Goal: Obtain resource: Download file/media

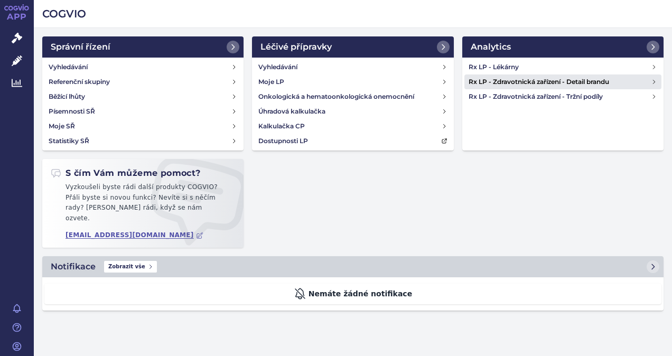
click at [548, 78] on h4 "Rx LP - Zdravotnická zařízení - Detail brandu" at bounding box center [560, 82] width 183 height 11
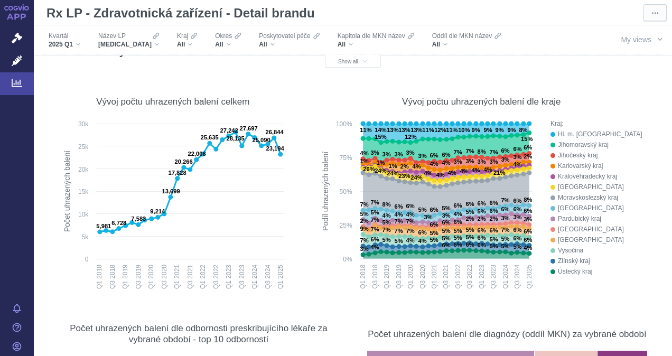
scroll to position [106, 0]
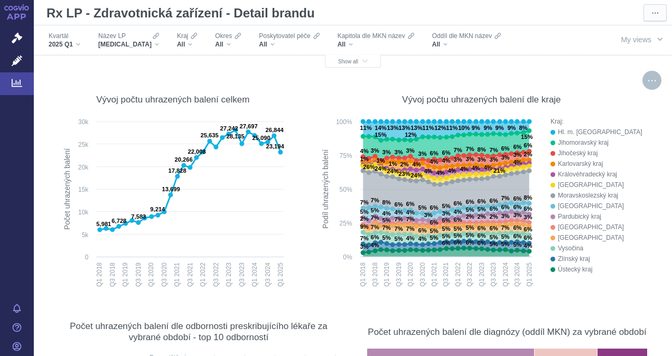
click at [648, 80] on div "More actions" at bounding box center [652, 80] width 19 height 19
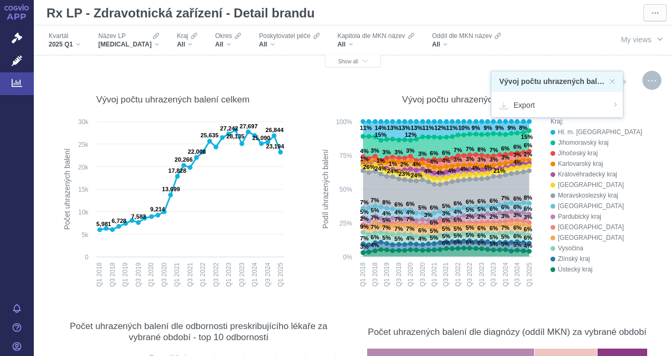
click at [335, 82] on div "Vývoj počtu uhrazených balení dle kraje Created with Highcharts 12.1.2 Podíl uh…" at bounding box center [481, 186] width 339 height 211
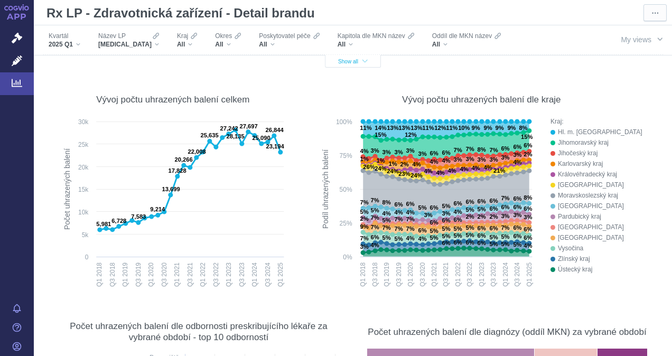
click at [338, 60] on span "Show all" at bounding box center [353, 62] width 30 height 6
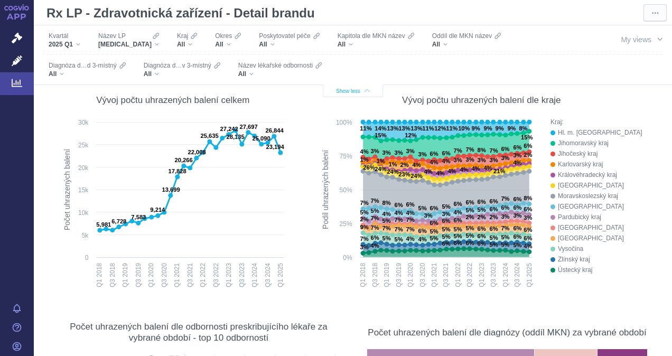
scroll to position [135, 0]
click at [252, 73] on div "All" at bounding box center [279, 74] width 83 height 8
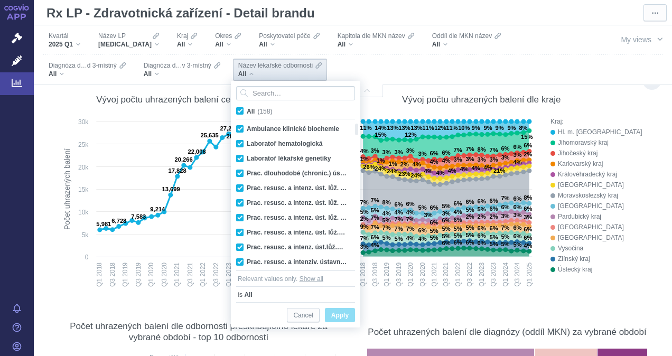
click at [620, 98] on div "Vývoj počtu uhrazených balení dle kraje" at bounding box center [481, 100] width 339 height 12
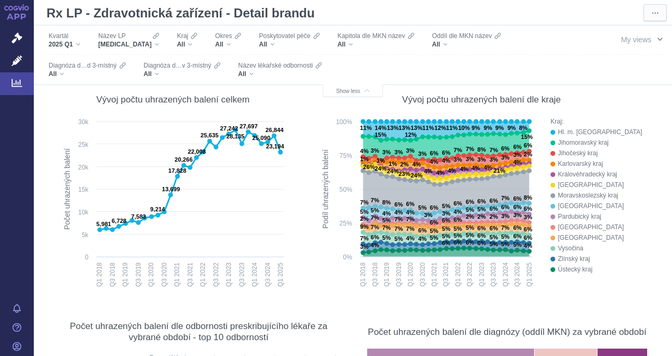
click at [634, 38] on span "My views" at bounding box center [636, 40] width 31 height 12
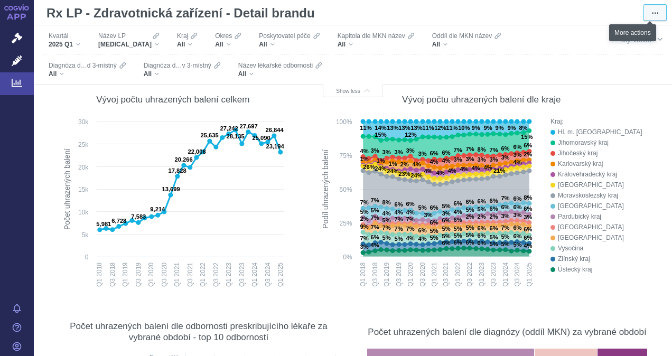
click at [652, 10] on span "⋯" at bounding box center [655, 13] width 7 height 11
click at [637, 32] on span "Export" at bounding box center [644, 32] width 18 height 10
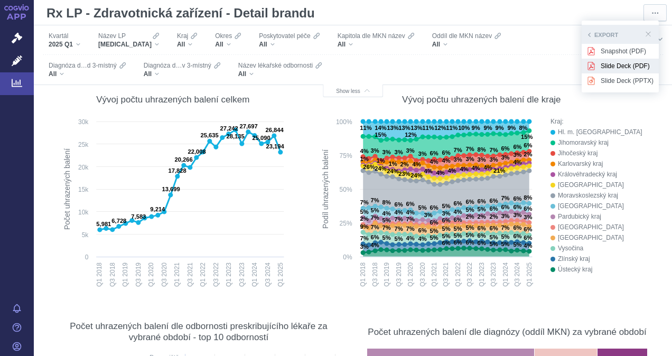
click at [630, 70] on span "Slide Deck (PDF)" at bounding box center [627, 66] width 53 height 10
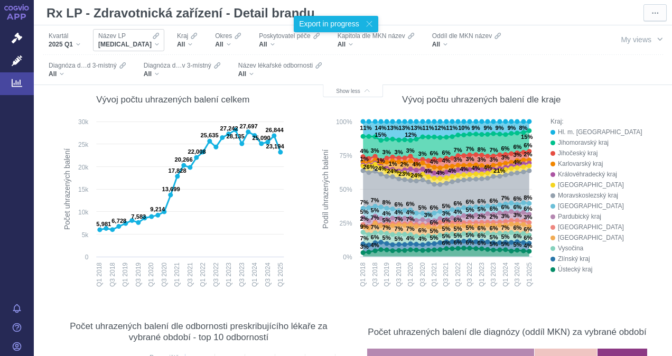
click at [132, 45] on div "XARELTO" at bounding box center [128, 44] width 61 height 8
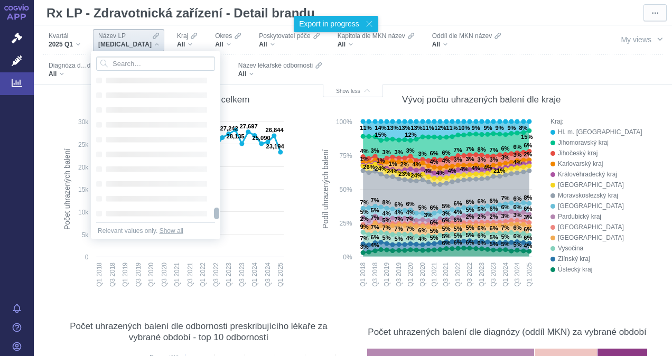
drag, startPoint x: 216, startPoint y: 90, endPoint x: 212, endPoint y: 231, distance: 141.1
click at [212, 231] on div "Loading... Loading... Loading... Loading... Loading... Loading... Loading... Lo…" at bounding box center [155, 145] width 129 height 188
drag, startPoint x: 218, startPoint y: 172, endPoint x: 216, endPoint y: 225, distance: 52.9
click at [216, 225] on div "Loading... Loading... Loading... Loading... Loading... Loading... Loading... Lo…" at bounding box center [155, 145] width 129 height 188
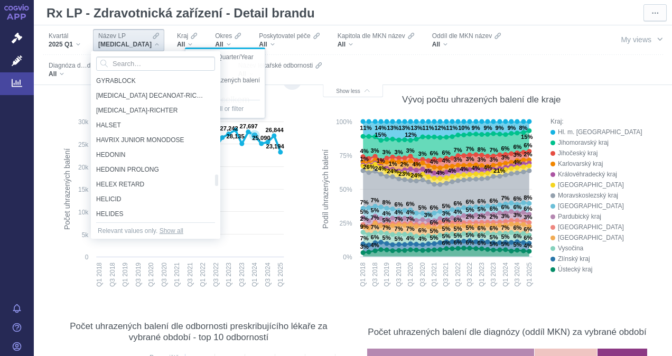
click at [256, 202] on rect at bounding box center [173, 204] width 233 height 176
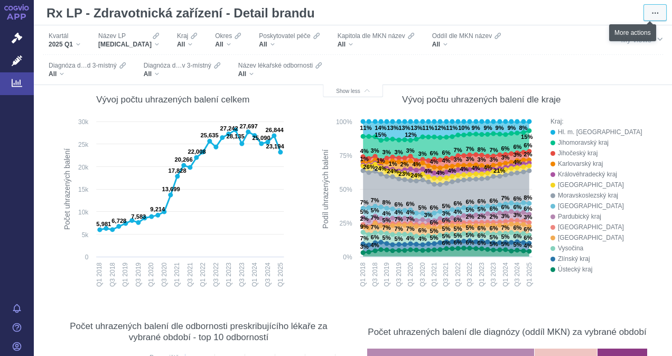
click at [652, 11] on span "⋯" at bounding box center [655, 13] width 7 height 11
click at [641, 30] on span "Export" at bounding box center [644, 32] width 18 height 10
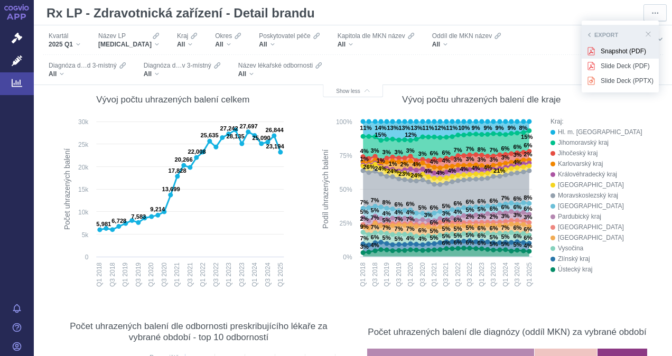
click at [611, 49] on span "Snapshot (PDF)" at bounding box center [627, 52] width 53 height 10
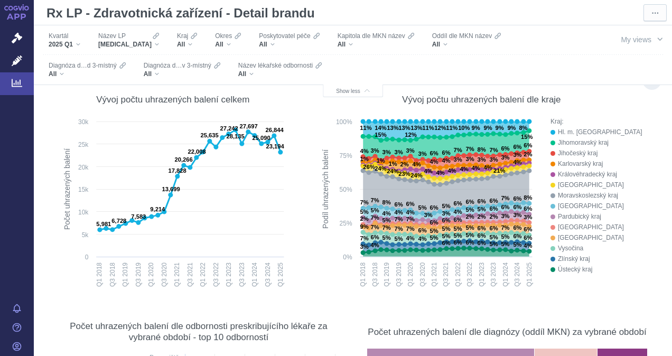
click at [637, 148] on div "Jihočeský kraj" at bounding box center [604, 153] width 93 height 11
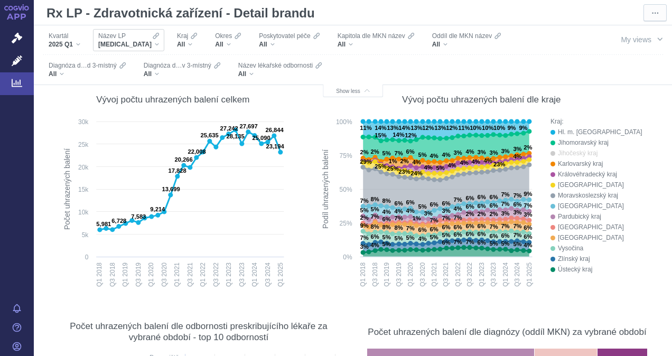
click at [132, 43] on div "XARELTO" at bounding box center [128, 44] width 61 height 8
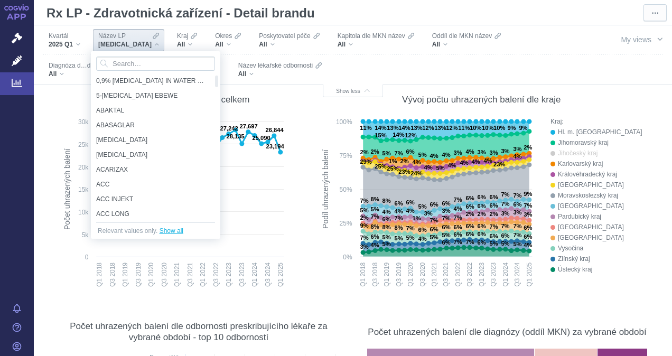
click at [165, 228] on span "Show all" at bounding box center [172, 231] width 24 height 11
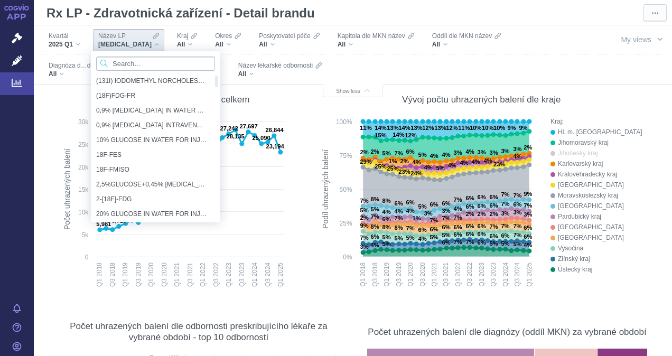
click at [144, 66] on input "Search attribute values" at bounding box center [155, 64] width 119 height 14
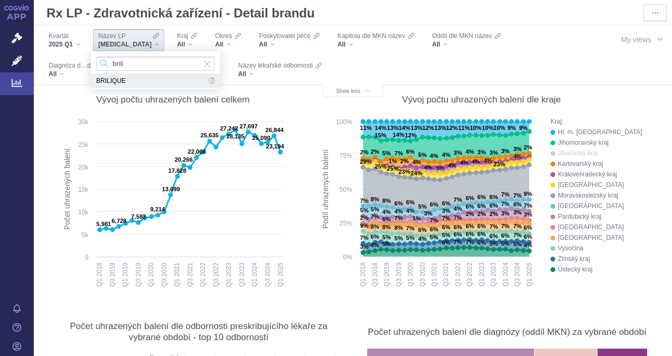
type input "brili"
click at [112, 81] on span "BRILIQUE" at bounding box center [151, 80] width 110 height 15
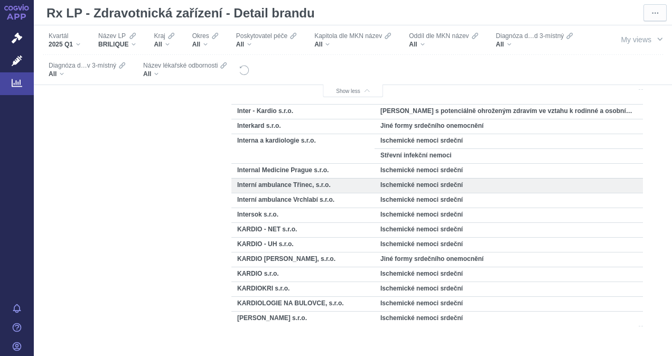
scroll to position [581, 0]
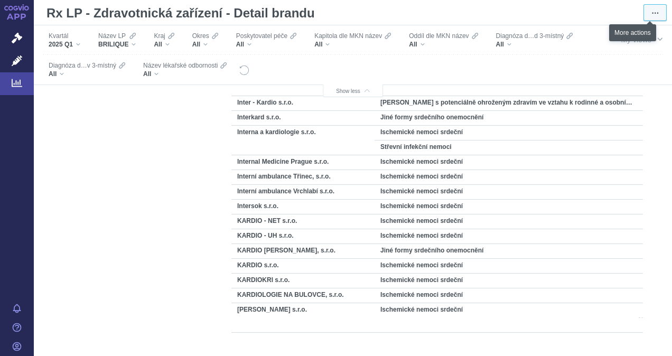
click at [652, 10] on span "⋯" at bounding box center [655, 13] width 7 height 11
click at [646, 31] on div "Export" at bounding box center [637, 32] width 43 height 15
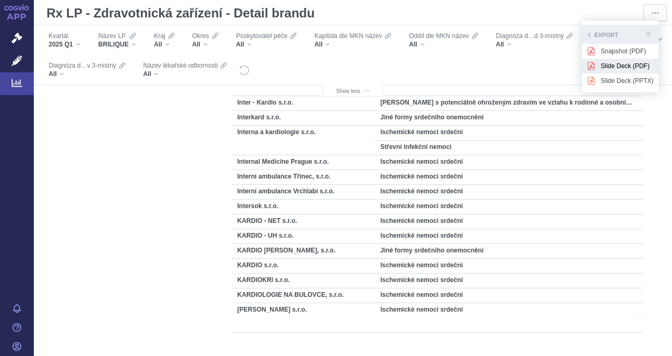
click at [624, 64] on span "Slide Deck (PDF)" at bounding box center [627, 66] width 53 height 10
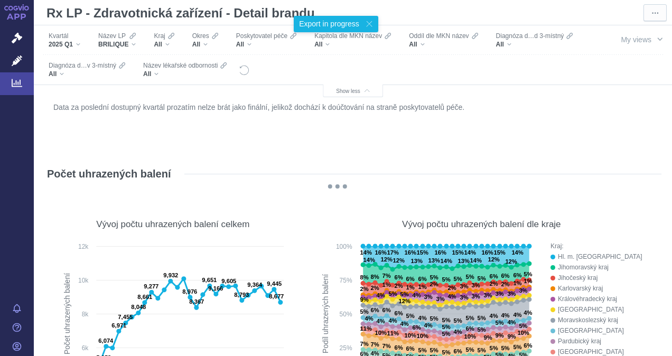
scroll to position [0, 0]
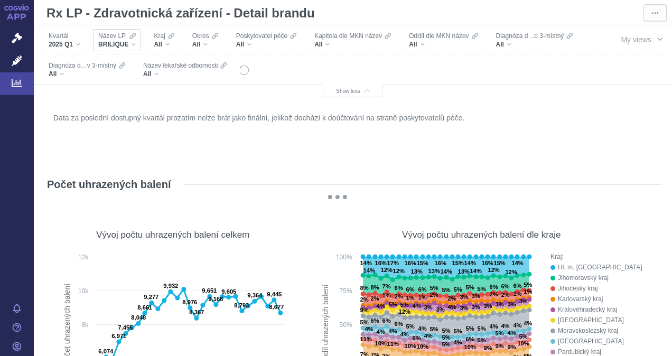
click at [132, 44] on div "BRILIQUE" at bounding box center [117, 44] width 38 height 8
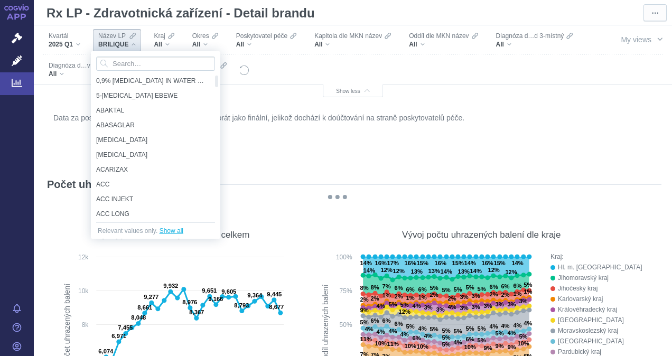
click at [170, 229] on span "Show all" at bounding box center [172, 231] width 24 height 11
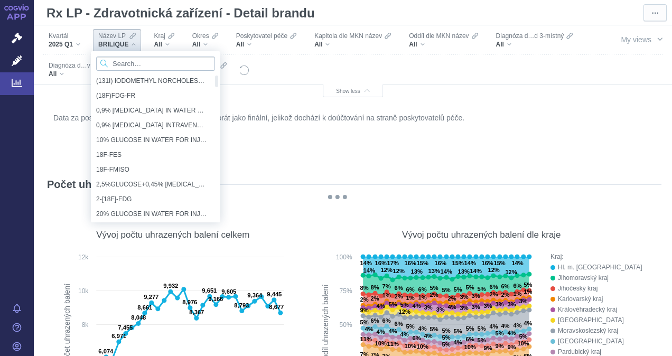
click at [122, 63] on input "Search attribute values" at bounding box center [155, 64] width 119 height 14
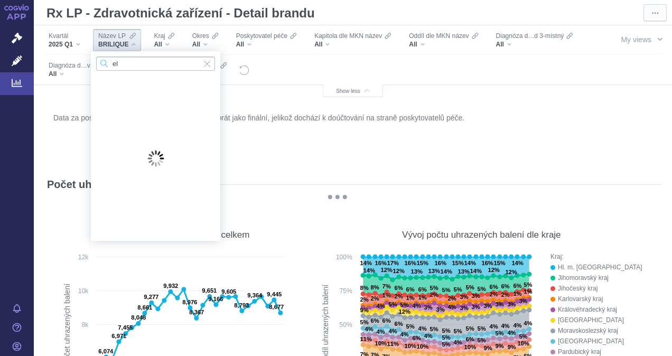
type input "e"
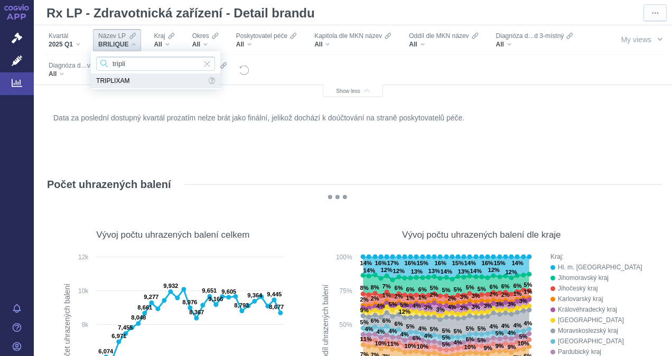
type input "tripli"
click at [104, 79] on span "TRIPLIXAM" at bounding box center [151, 80] width 110 height 15
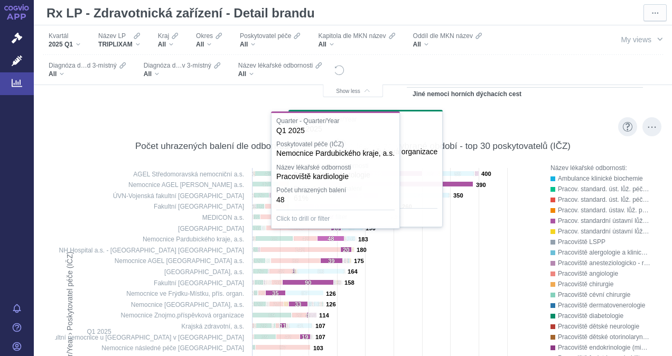
scroll to position [1902, 0]
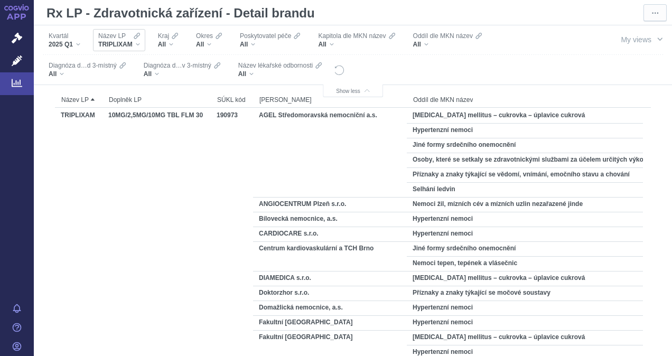
click at [140, 41] on div "Název LP TRIPLIXAM" at bounding box center [119, 40] width 52 height 22
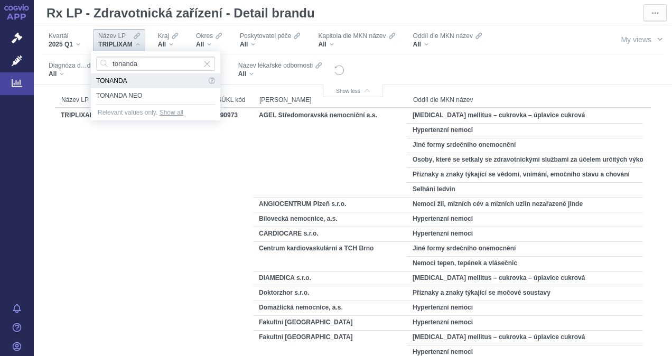
type input "tonanda"
click at [115, 77] on span "TONANDA" at bounding box center [151, 80] width 110 height 15
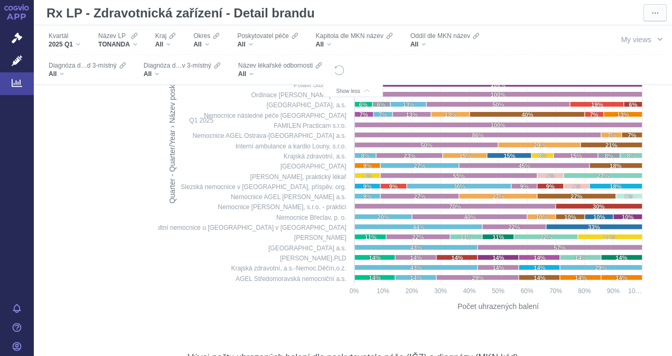
scroll to position [0, 0]
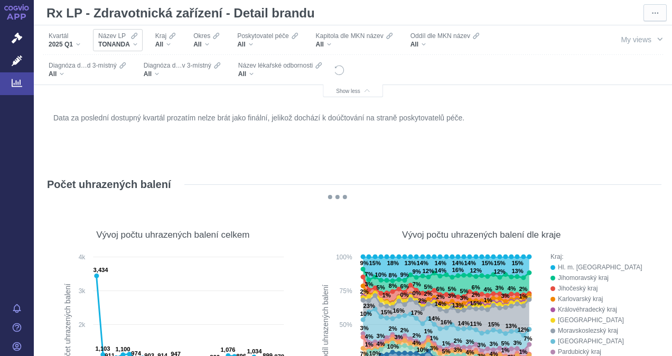
click at [133, 42] on div "TONANDA" at bounding box center [117, 44] width 39 height 8
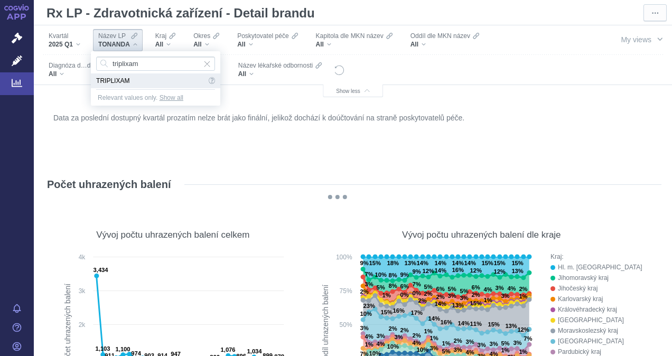
type input "triplixam"
click at [122, 79] on span "TRIPLIXAM" at bounding box center [151, 80] width 110 height 15
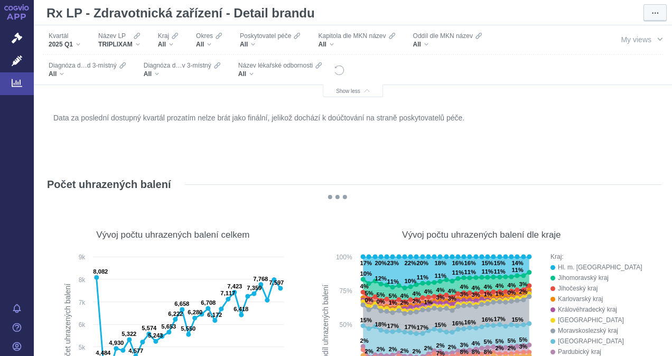
click at [652, 16] on span "⋯" at bounding box center [655, 13] width 7 height 11
click at [639, 31] on span "Export" at bounding box center [644, 32] width 18 height 10
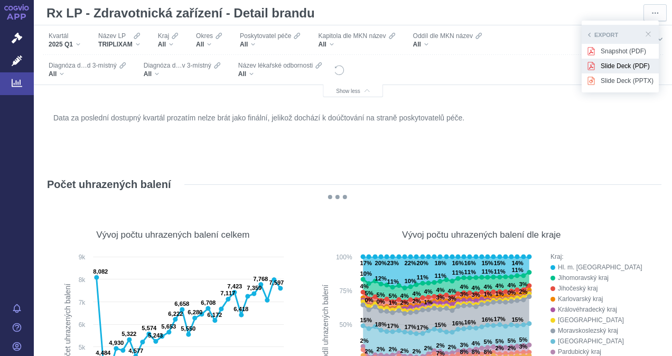
click at [625, 62] on span "Slide Deck (PDF)" at bounding box center [627, 66] width 53 height 10
